Goal: Task Accomplishment & Management: Use online tool/utility

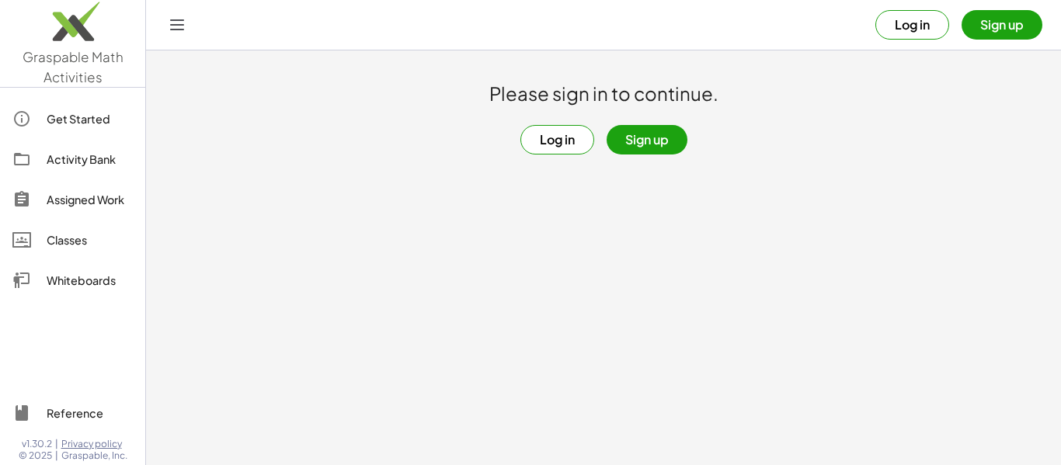
click at [570, 132] on button "Log in" at bounding box center [558, 140] width 74 height 30
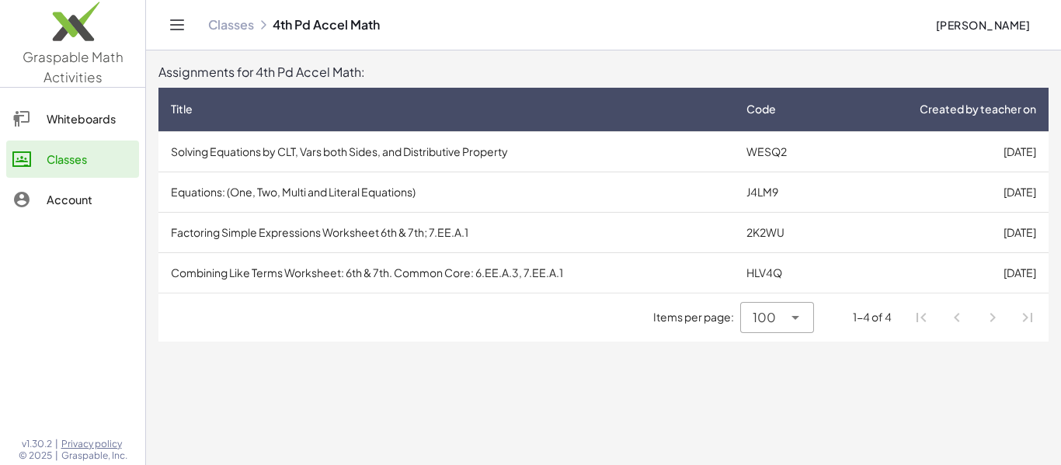
click at [588, 381] on main "Assignments for 4th Pd Accel Math: Title Code Created by teacher on Solving Equ…" at bounding box center [603, 232] width 915 height 465
click at [793, 330] on div at bounding box center [794, 317] width 22 height 31
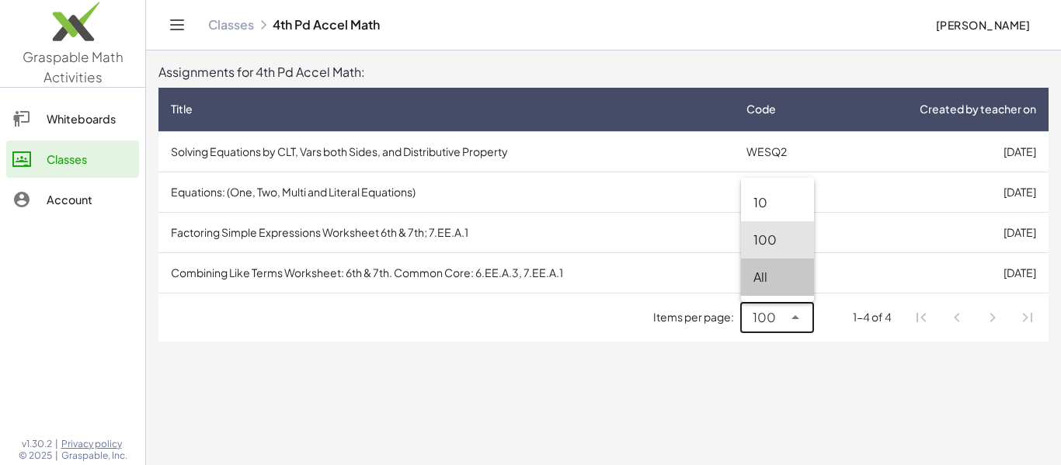
click at [785, 273] on div "All" at bounding box center [778, 277] width 48 height 19
type input "**"
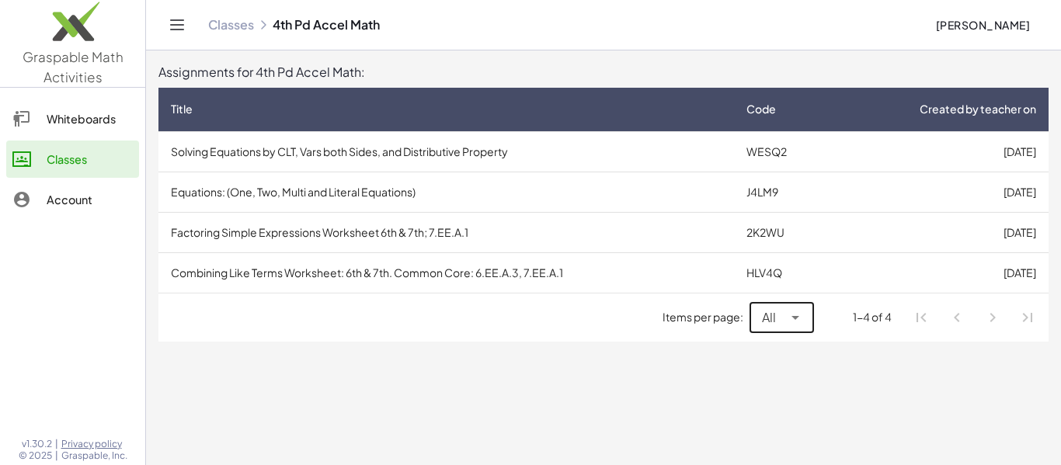
click at [813, 382] on main "Assignments for 4th Pd Accel Math: Title Code Created by teacher on Solving Equ…" at bounding box center [603, 232] width 915 height 465
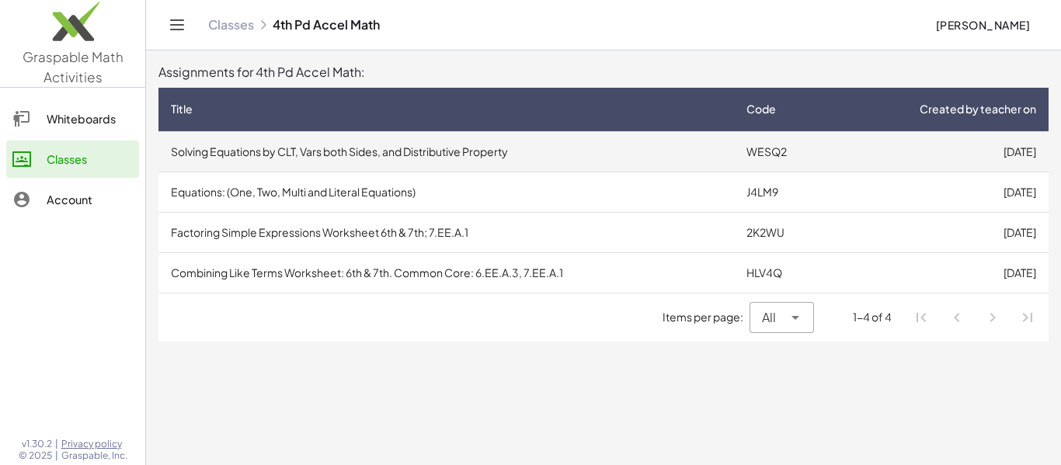
click at [871, 165] on td "[DATE]" at bounding box center [940, 151] width 218 height 40
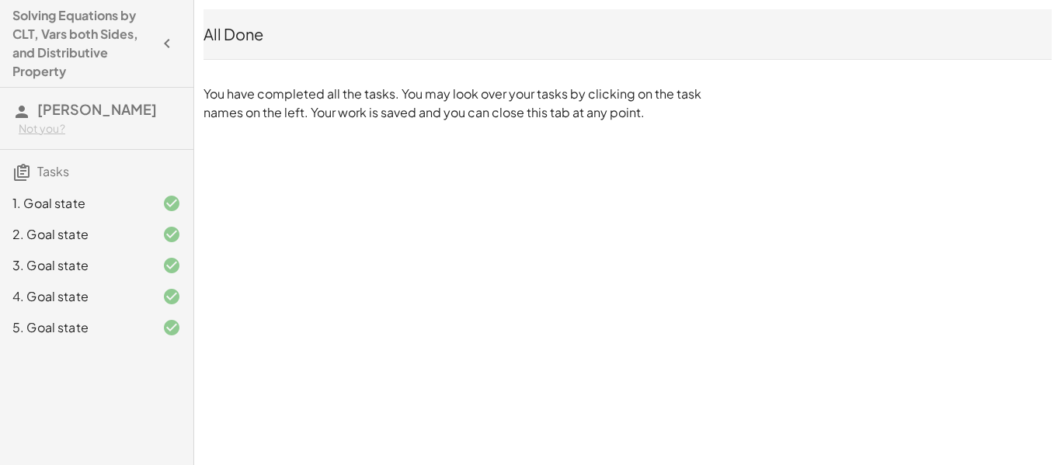
click at [86, 281] on div "2. Goal state" at bounding box center [96, 296] width 193 height 31
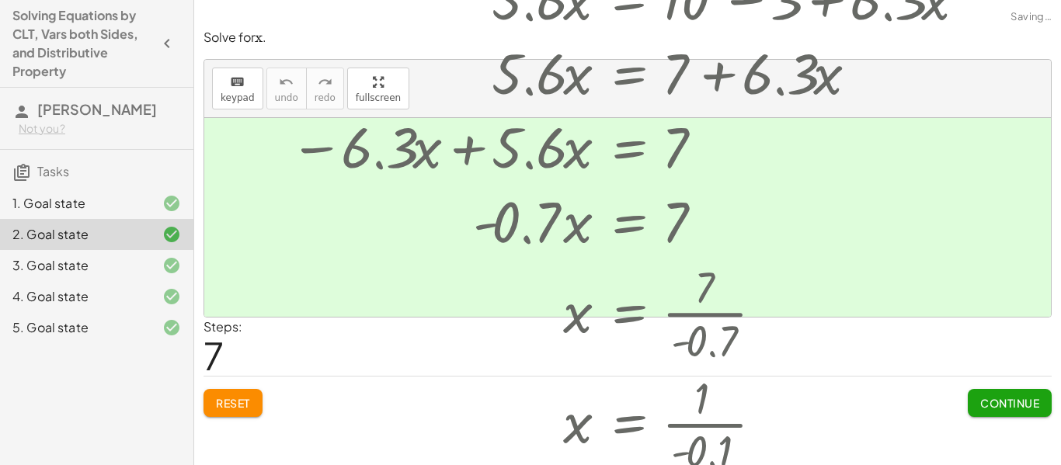
click at [98, 213] on div "1. Goal state" at bounding box center [74, 203] width 125 height 19
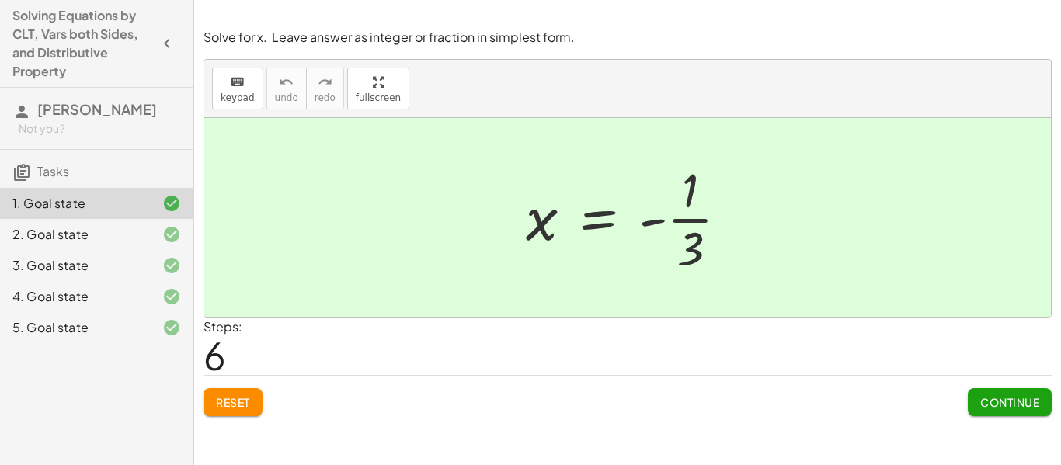
click at [221, 397] on span "Reset" at bounding box center [233, 402] width 34 height 14
drag, startPoint x: 658, startPoint y: 223, endPoint x: 613, endPoint y: 249, distance: 51.8
click at [613, 249] on div at bounding box center [633, 218] width 231 height 120
drag, startPoint x: 648, startPoint y: 224, endPoint x: 427, endPoint y: 202, distance: 222.5
click at [427, 202] on div "+ 13 + · 4 · x = + 11 − · 2 · x + · 2 · x + 13 + · 4 · x = 11 + 13 + · 6 · x = …" at bounding box center [627, 217] width 847 height 199
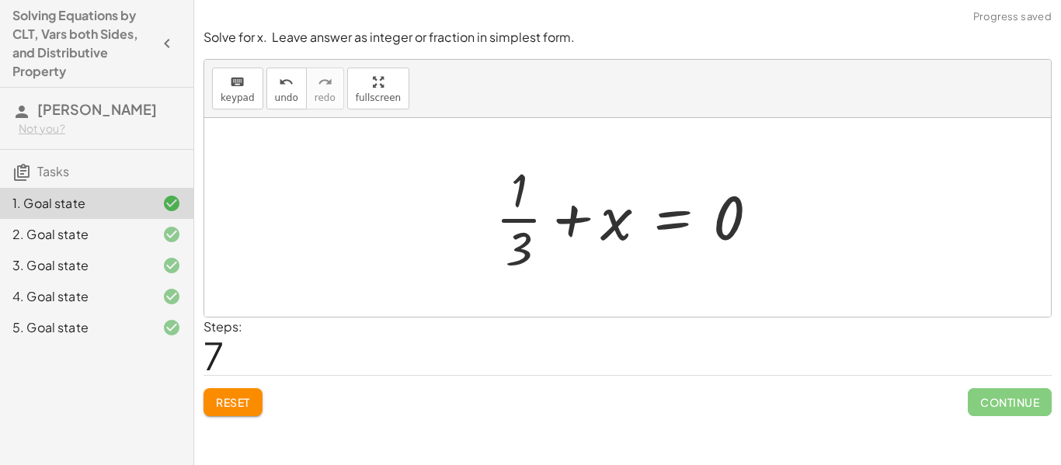
click at [233, 402] on span "Reset" at bounding box center [233, 402] width 34 height 14
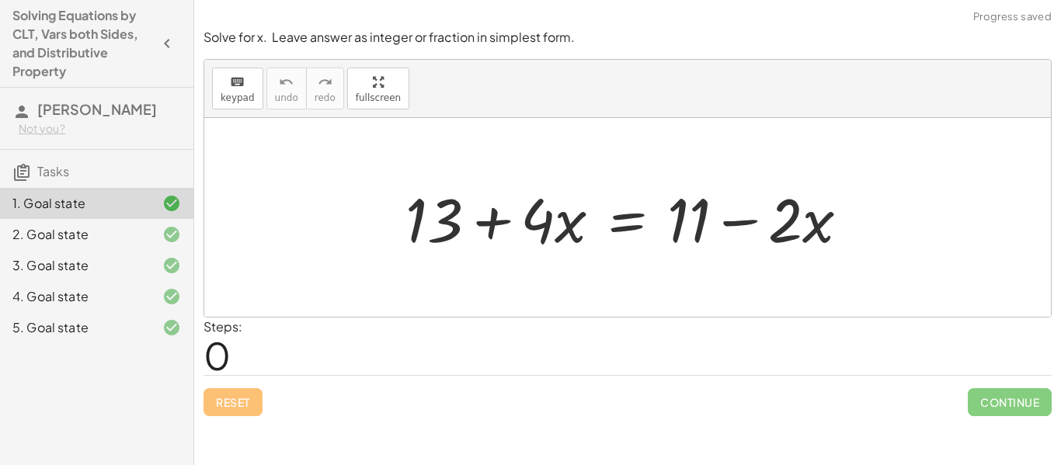
click at [127, 244] on div "2. Goal state" at bounding box center [74, 234] width 125 height 19
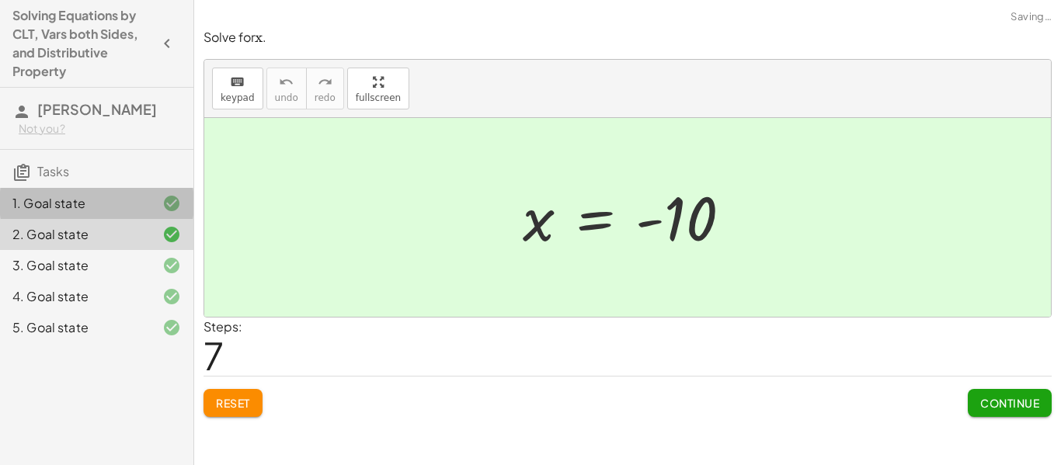
click at [134, 213] on div "1. Goal state" at bounding box center [74, 203] width 125 height 19
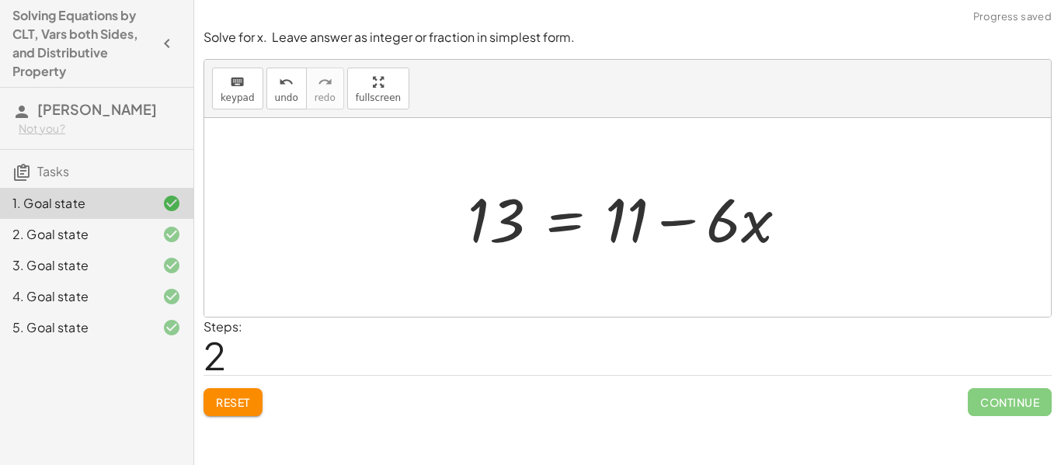
click at [242, 406] on span "Reset" at bounding box center [233, 402] width 34 height 14
click at [235, 411] on div "Reset Continue" at bounding box center [628, 395] width 848 height 41
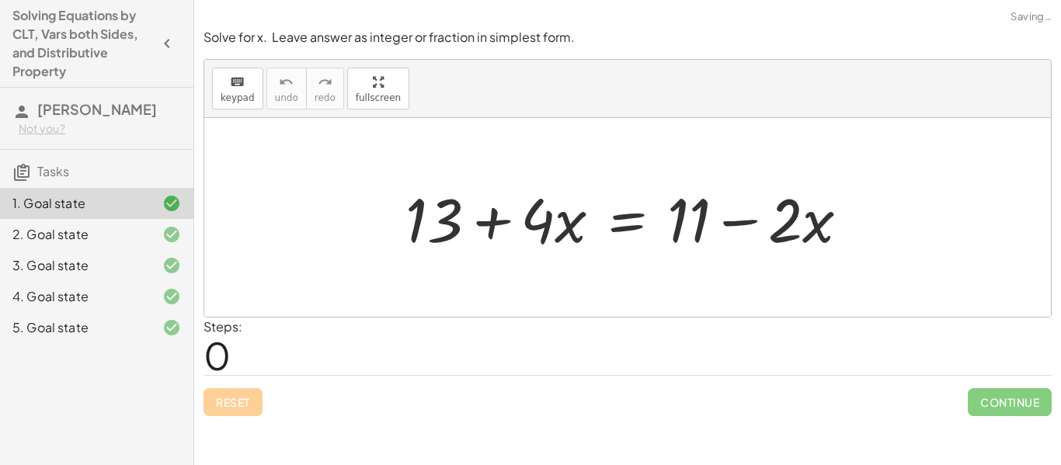
click at [253, 363] on div "Steps: 0" at bounding box center [628, 346] width 848 height 57
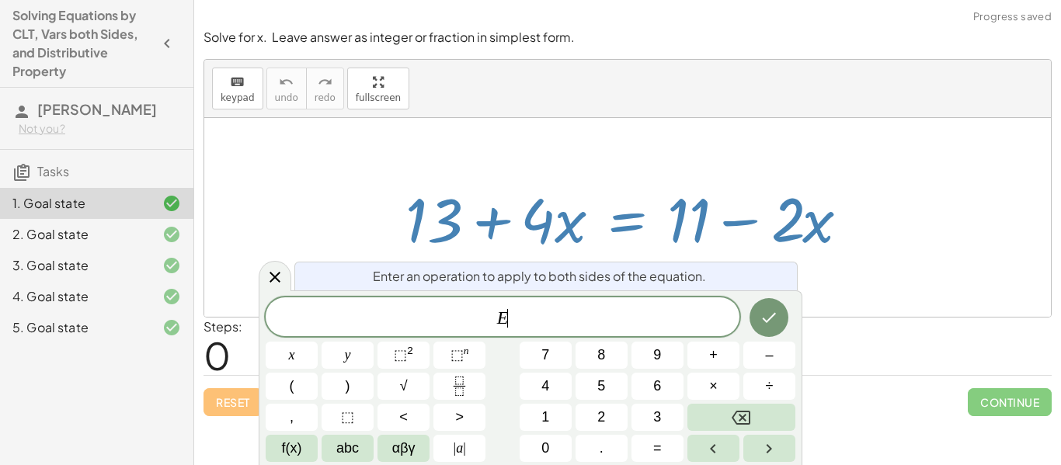
scroll to position [1, 0]
click at [535, 259] on div "· 2 + 13 + · 4 · x = + 11 − · 2 · x" at bounding box center [627, 218] width 491 height 88
click at [644, 312] on span "E" at bounding box center [503, 319] width 474 height 22
click at [754, 312] on button "Done" at bounding box center [769, 317] width 39 height 39
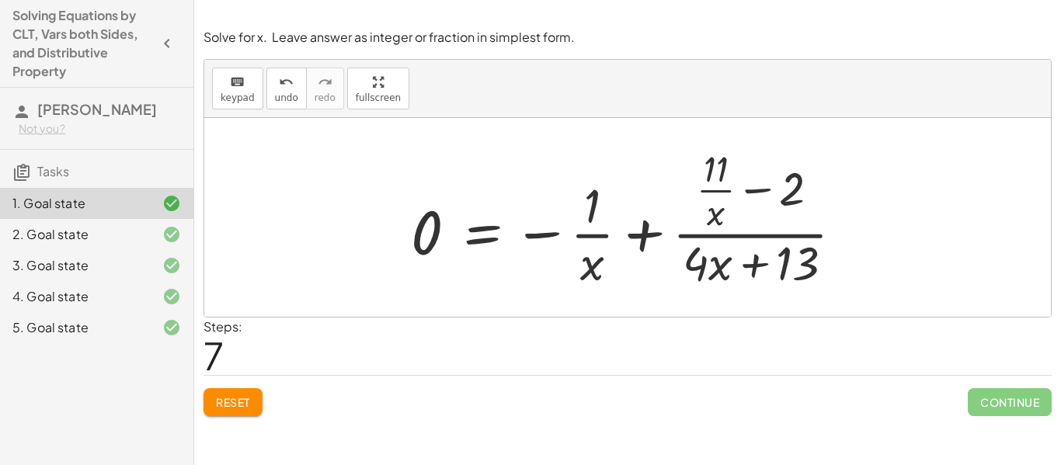
click at [229, 394] on button "Reset" at bounding box center [233, 402] width 59 height 28
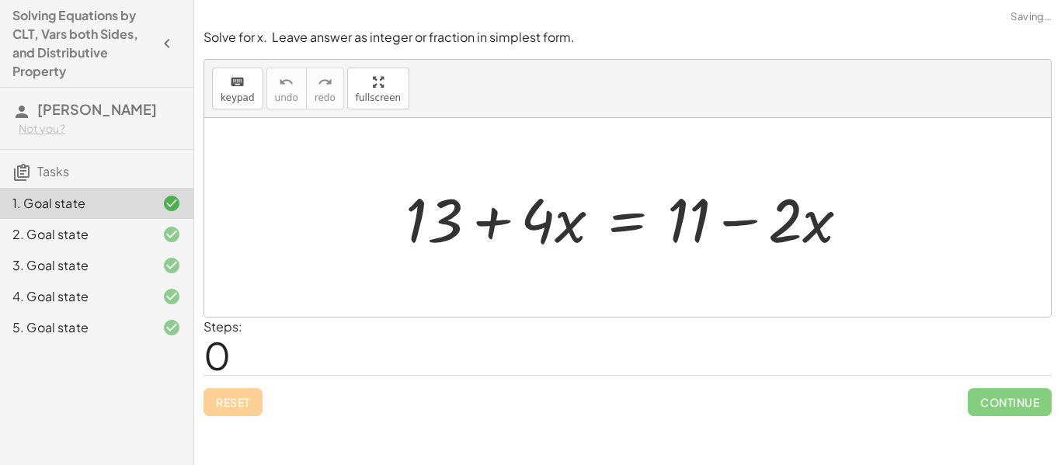
click at [246, 391] on div "Reset Continue" at bounding box center [628, 395] width 848 height 41
click at [243, 396] on div "Reset Continue" at bounding box center [628, 395] width 848 height 41
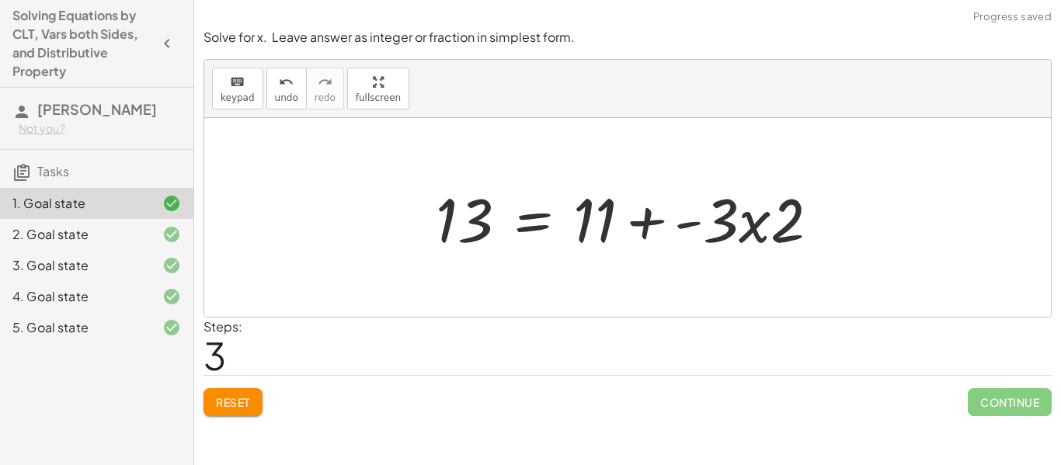
click at [259, 416] on button "Reset" at bounding box center [233, 402] width 59 height 28
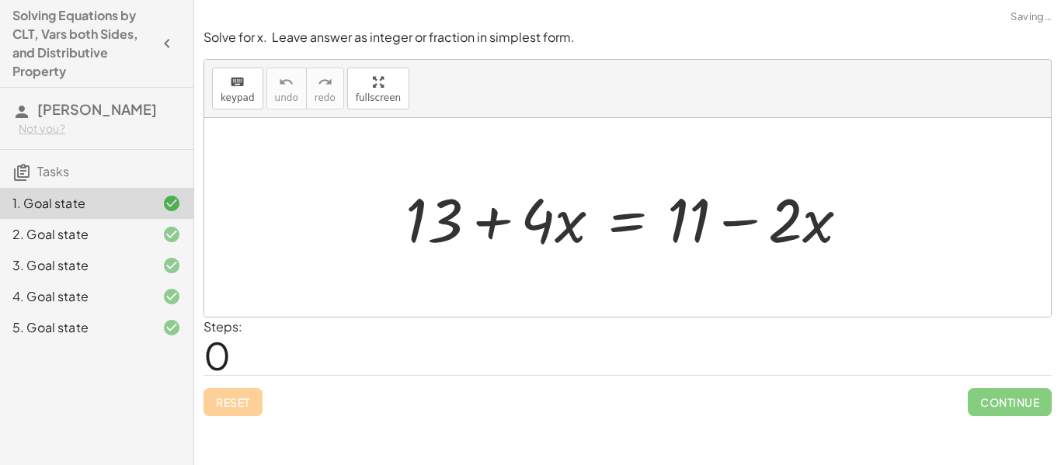
click at [240, 399] on div "Reset Continue" at bounding box center [628, 395] width 848 height 41
